Goal: Transaction & Acquisition: Purchase product/service

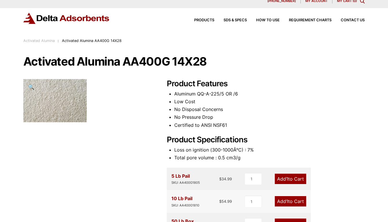
scroll to position [19, 0]
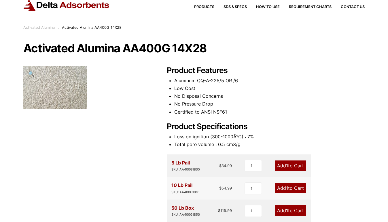
click at [291, 187] on link "Add 1 to Cart" at bounding box center [290, 188] width 31 height 10
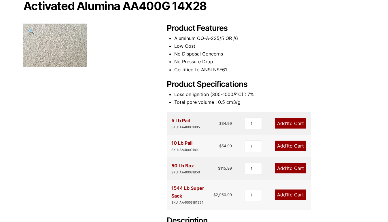
scroll to position [60, 0]
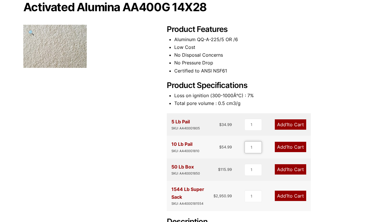
click at [255, 147] on input "1" at bounding box center [252, 147] width 17 height 12
click at [286, 147] on span "1" at bounding box center [287, 147] width 2 height 6
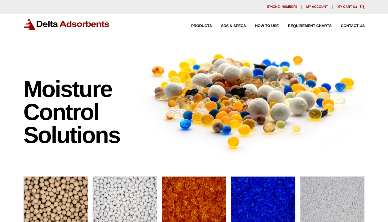
scroll to position [101, 0]
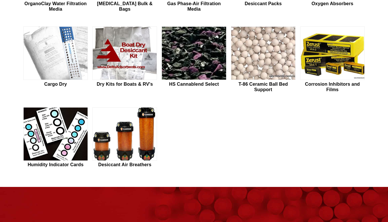
scroll to position [65, 0]
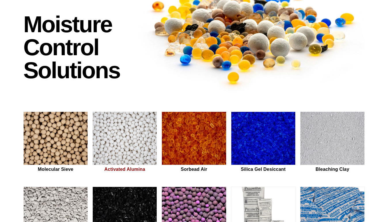
click at [121, 143] on img at bounding box center [125, 139] width 64 height 54
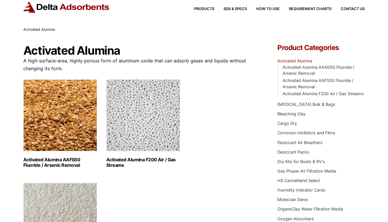
scroll to position [83, 0]
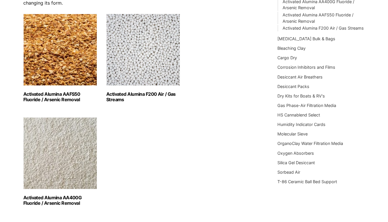
click at [49, 152] on img "Visit product category Activated Alumina AA400G Fluoride / Arsenic Removal" at bounding box center [60, 153] width 74 height 72
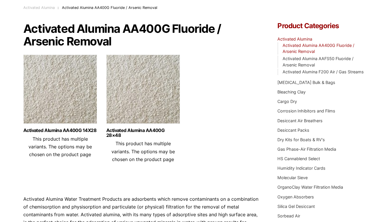
scroll to position [40, 0]
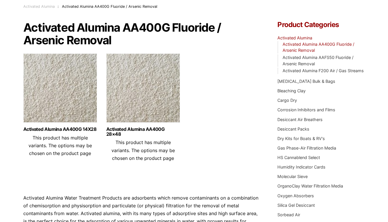
click at [59, 87] on img at bounding box center [60, 90] width 74 height 72
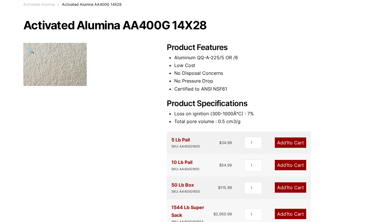
scroll to position [68, 0]
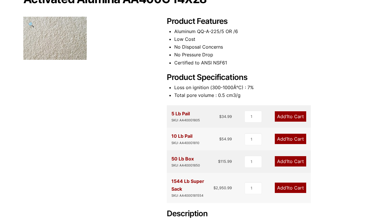
click at [293, 140] on link "Add 1 to Cart" at bounding box center [290, 139] width 31 height 10
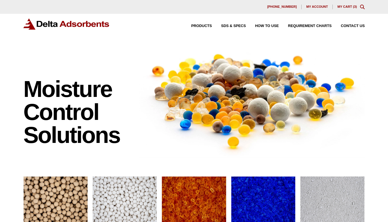
click at [346, 9] on div "[PHONE_NUMBER] My account My Cart ( 3 )" at bounding box center [194, 7] width 388 height 14
click at [347, 7] on link "My Cart ( 3 )" at bounding box center [347, 6] width 20 height 3
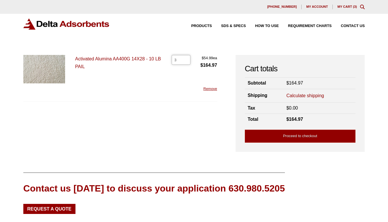
drag, startPoint x: 181, startPoint y: 61, endPoint x: 172, endPoint y: 59, distance: 9.1
click at [172, 59] on input "3" at bounding box center [181, 60] width 19 height 10
type input "1"
click at [187, 81] on div "Activated Alumina AA400G 14X28 - 10 LB PAIL Activated Alumina AA400G 14X28 - 10…" at bounding box center [120, 78] width 194 height 47
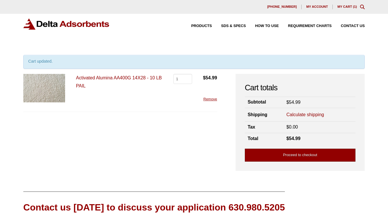
click at [302, 156] on link "Proceed to checkout" at bounding box center [300, 155] width 111 height 13
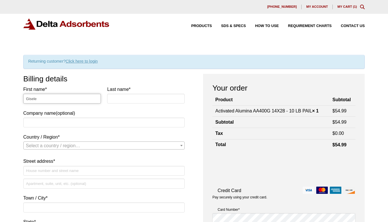
type input "Gisele"
type input "[PERSON_NAME]"
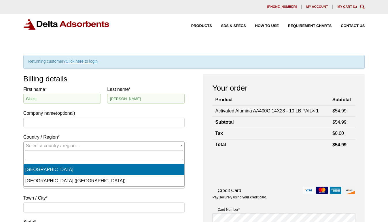
click at [89, 145] on span "Select a country / region…" at bounding box center [104, 146] width 161 height 8
select select "CA"
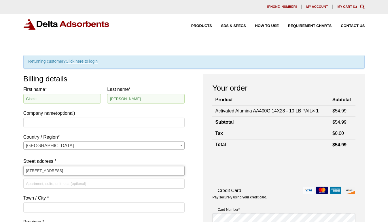
scroll to position [15, 0]
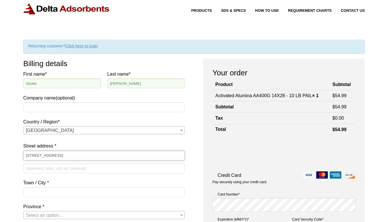
type input "200 College Street"
type input "Toronto"
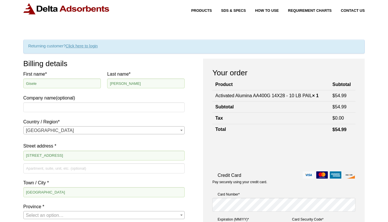
click at [96, 202] on div "First name * Gisele Last name * Azimi Company name (optional) Country / Region …" at bounding box center [104, 183] width 162 height 226
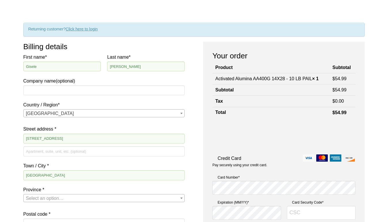
scroll to position [77, 0]
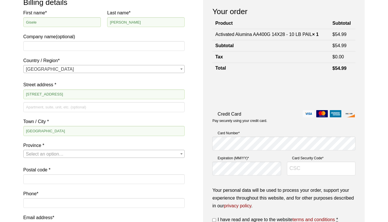
click at [74, 155] on span "Select an option…" at bounding box center [104, 154] width 161 height 8
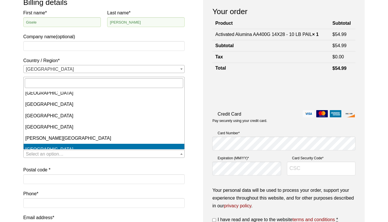
scroll to position [62, 0]
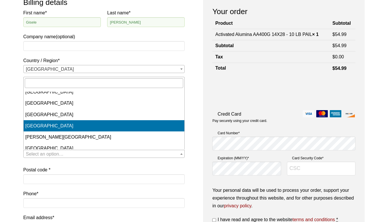
select select "ON"
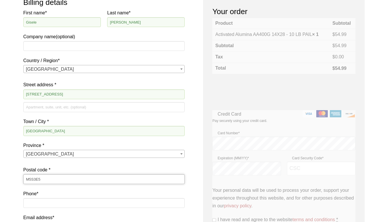
type input "M5S3E5"
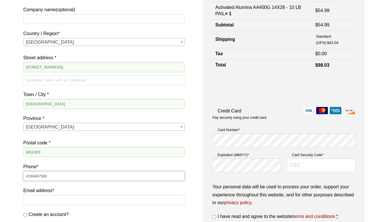
scroll to position [105, 0]
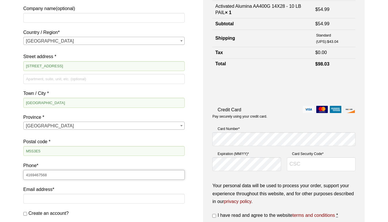
type input "4169467568"
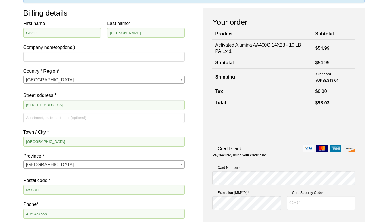
scroll to position [65, 0]
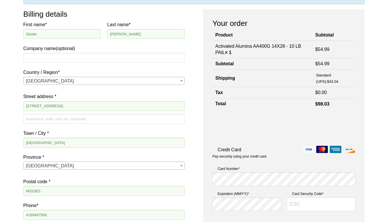
type input "g.azimi@utoronto.ca"
type input "351"
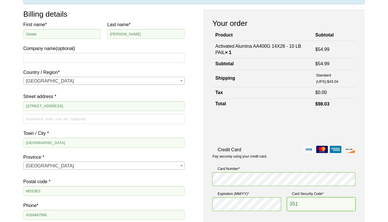
scroll to position [159, 0]
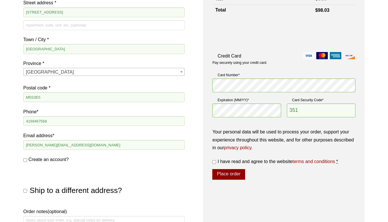
click at [213, 160] on input "I have read and agree to the website terms and conditions *" at bounding box center [214, 162] width 4 height 4
checkbox input "true"
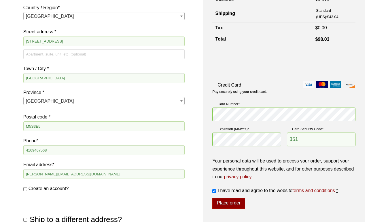
scroll to position [145, 0]
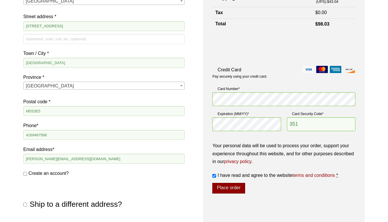
type input "Uinversity of Toronto"
click at [229, 187] on button "Place order" at bounding box center [228, 188] width 33 height 11
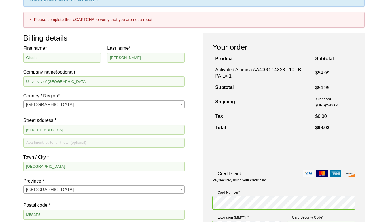
scroll to position [219, 0]
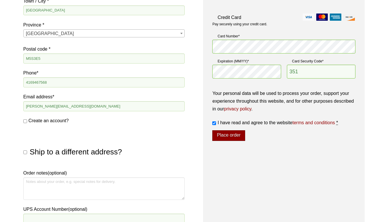
click at [235, 135] on button "Place order" at bounding box center [228, 135] width 33 height 11
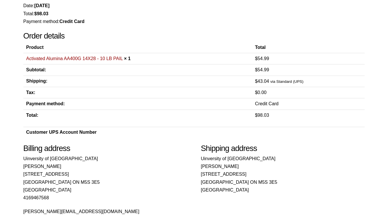
scroll to position [76, 0]
